Goal: Information Seeking & Learning: Learn about a topic

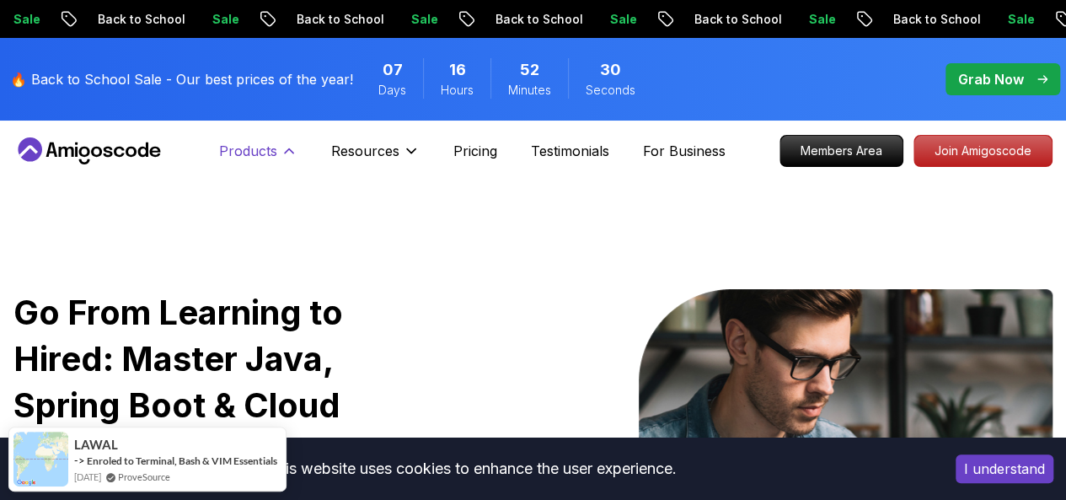
click at [255, 152] on p "Products" at bounding box center [248, 151] width 58 height 20
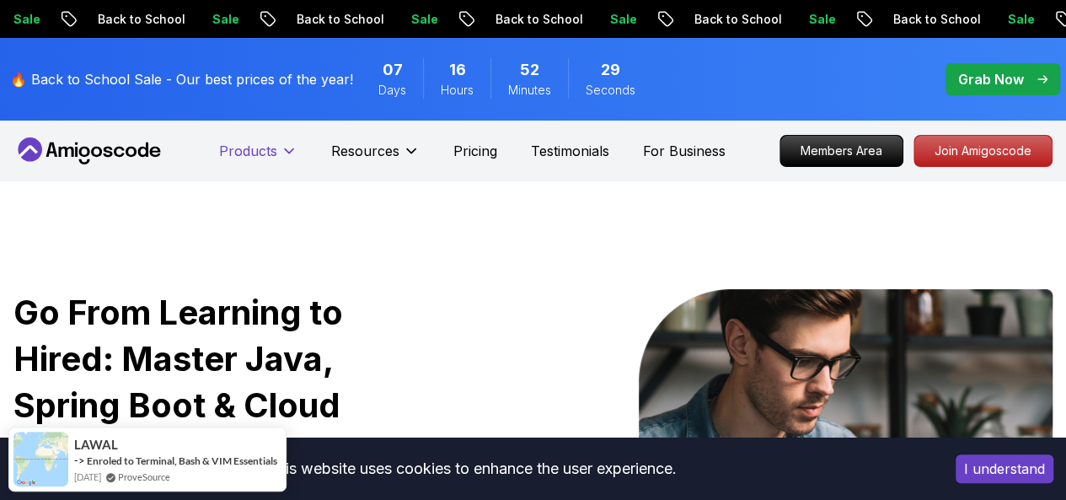
click at [255, 152] on p "Products" at bounding box center [248, 151] width 58 height 20
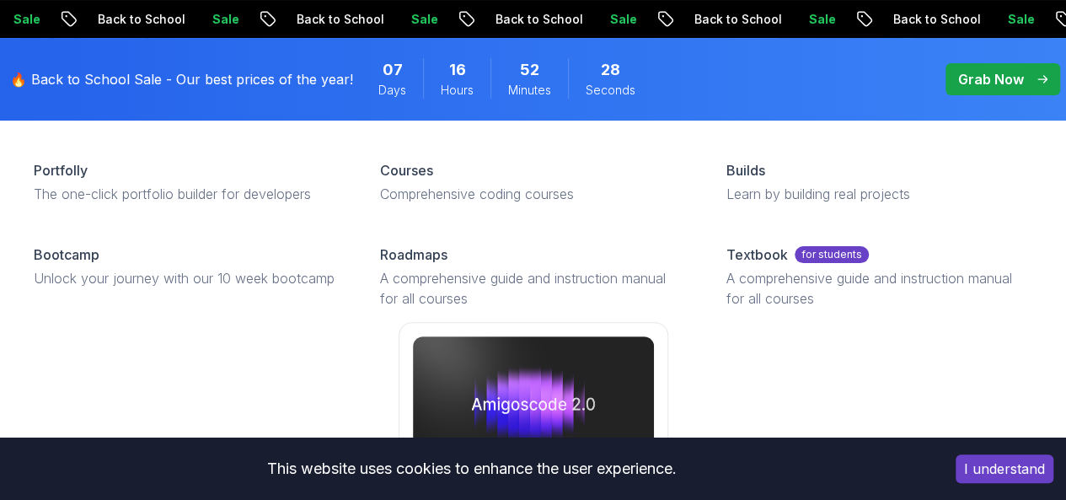
scroll to position [108, 0]
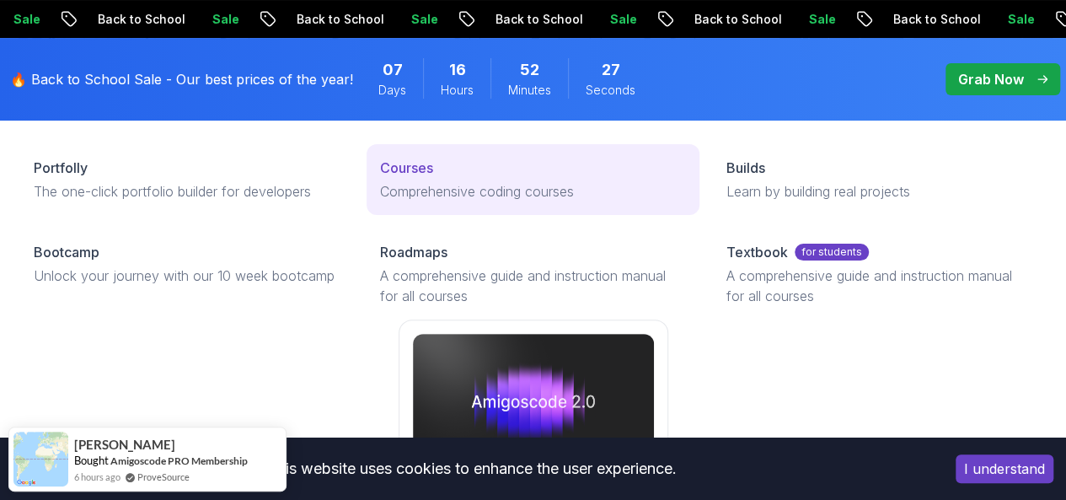
click at [367, 182] on link "Courses Comprehensive coding courses" at bounding box center [533, 179] width 333 height 71
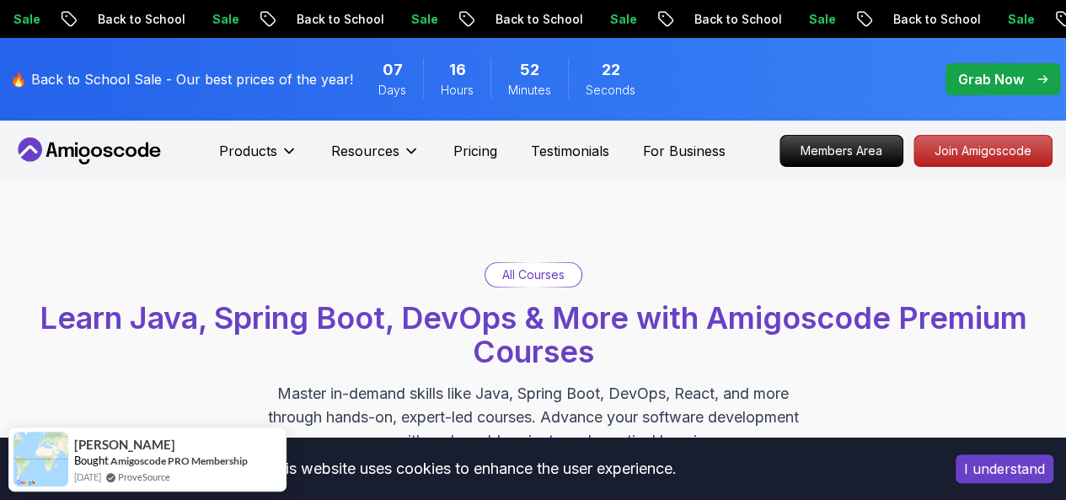
click at [519, 260] on div "All Courses Learn Java, Spring Boot, DevOps & More with Amigoscode Premium Cour…" at bounding box center [533, 357] width 1066 height 352
click at [518, 266] on p "All Courses" at bounding box center [533, 274] width 62 height 17
click at [513, 274] on p "All Courses" at bounding box center [533, 274] width 62 height 17
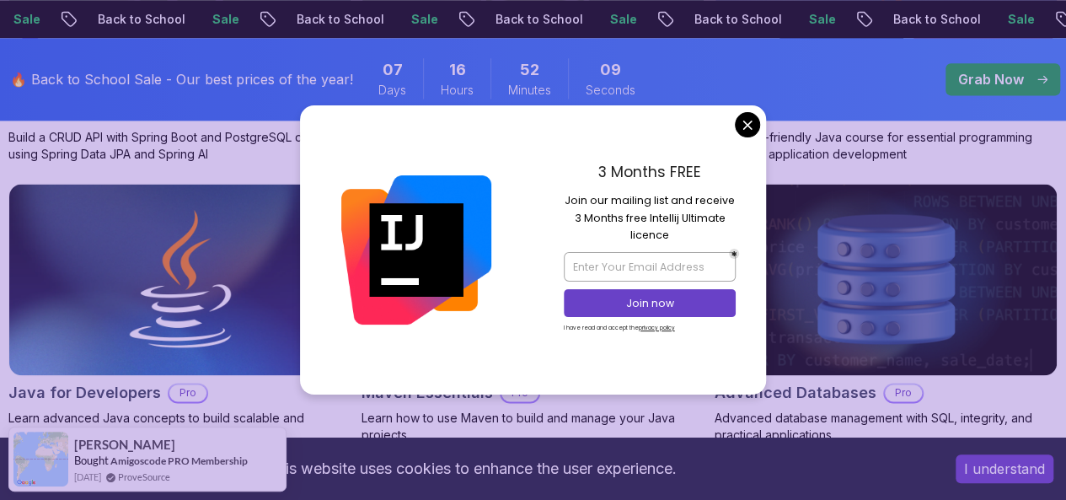
scroll to position [1105, 0]
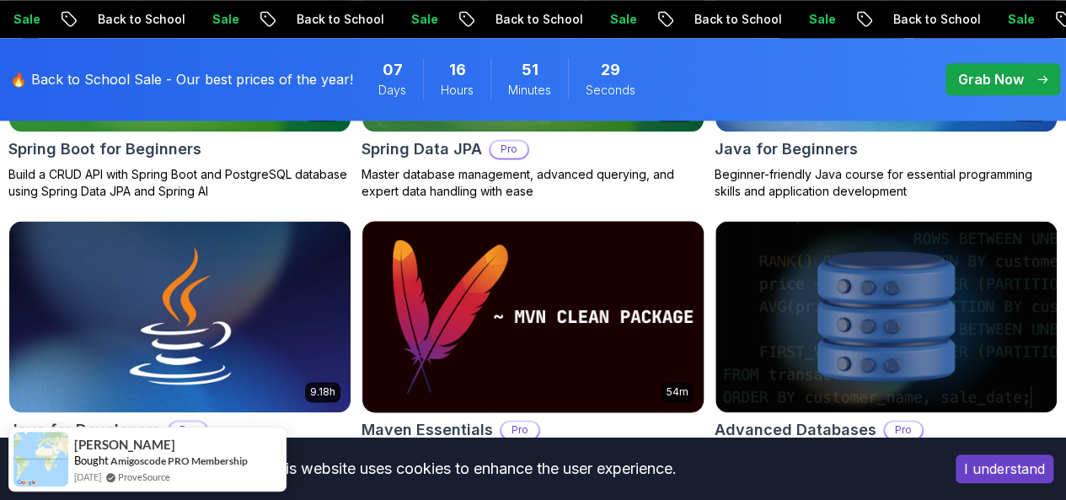
scroll to position [1086, 0]
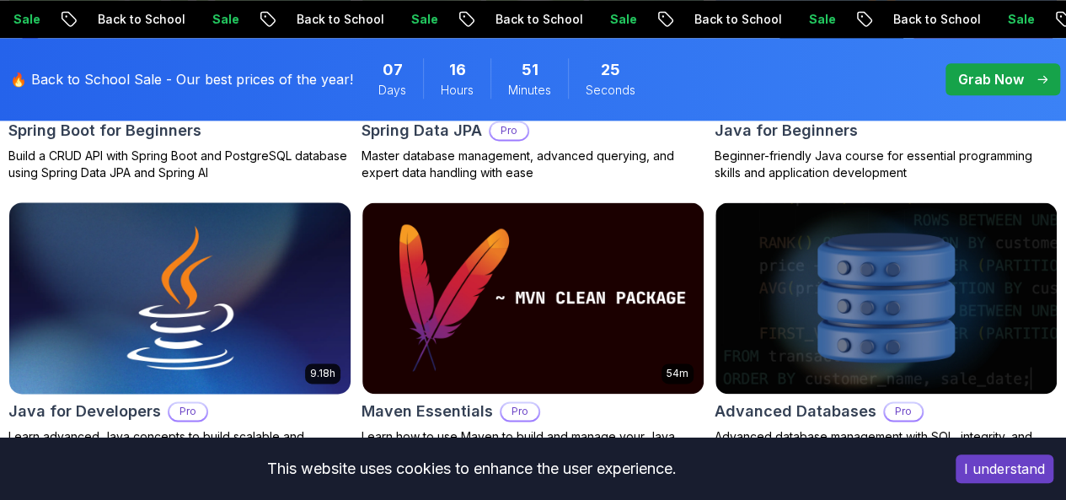
click at [359, 197] on img at bounding box center [180, 297] width 358 height 201
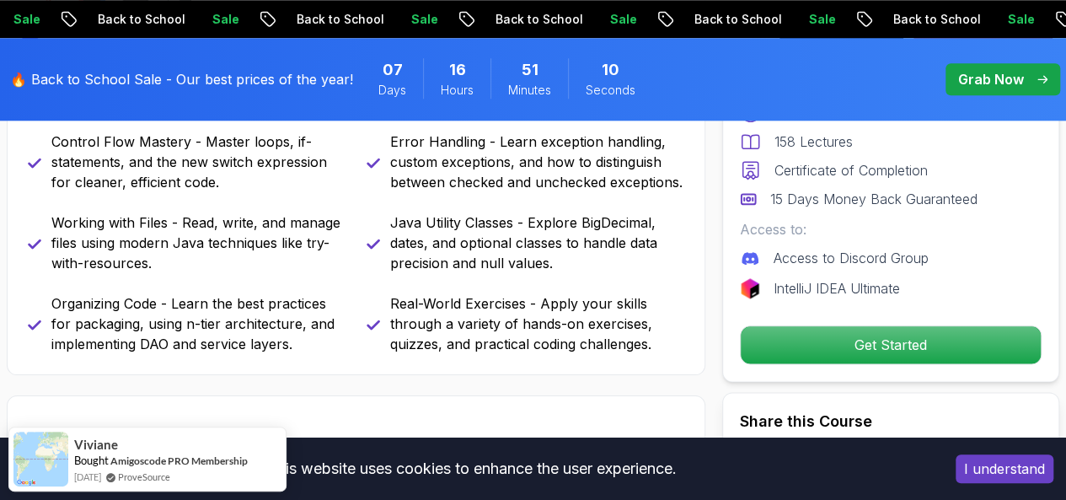
scroll to position [915, 0]
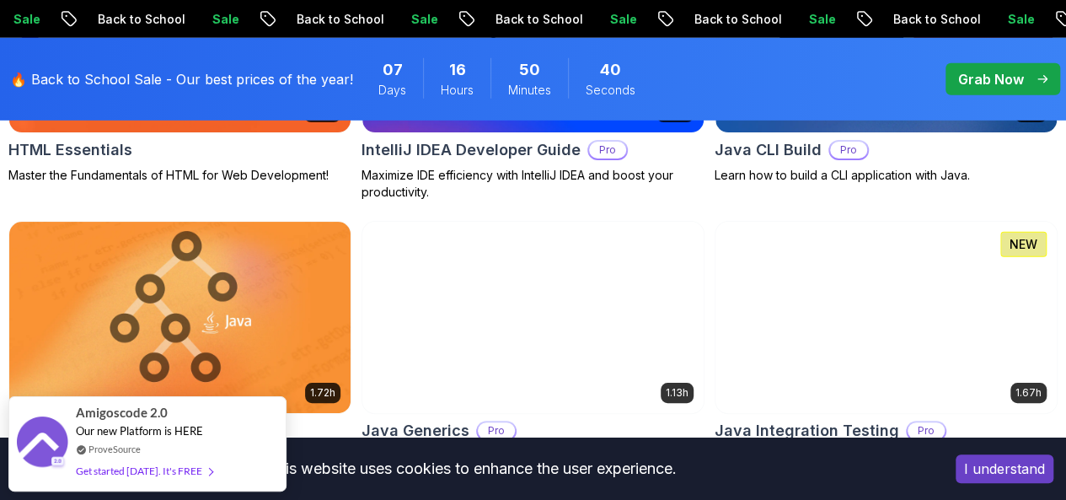
scroll to position [2488, 0]
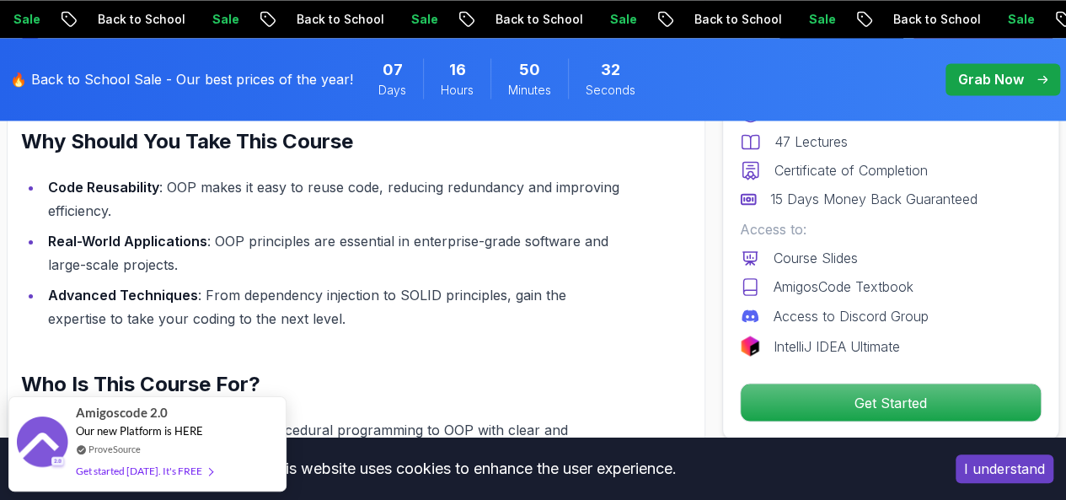
scroll to position [1333, 0]
